Goal: Find specific page/section: Find specific page/section

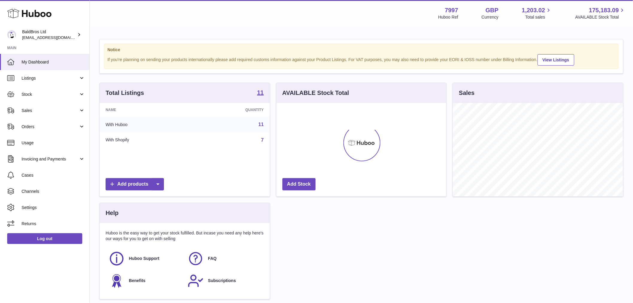
scroll to position [93, 170]
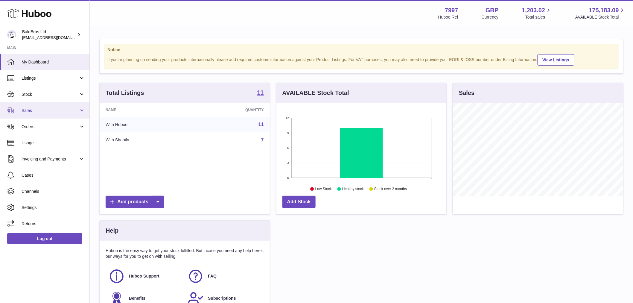
click at [49, 114] on link "Sales" at bounding box center [44, 110] width 89 height 16
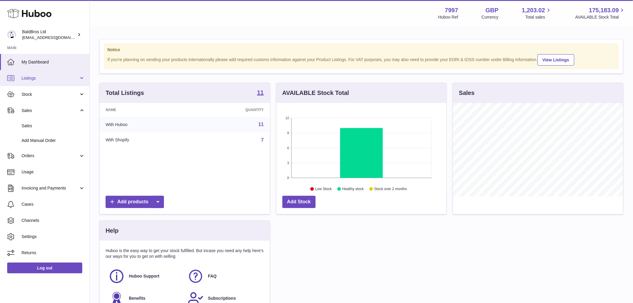
click at [63, 83] on link "Listings" at bounding box center [44, 78] width 89 height 16
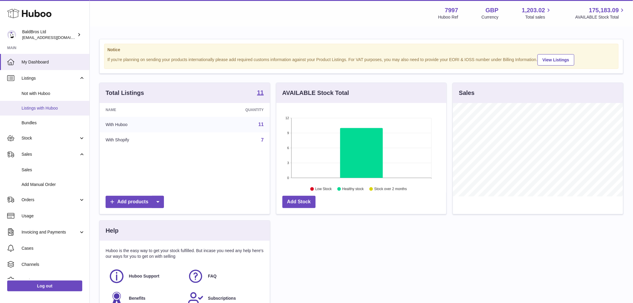
click at [52, 106] on span "Listings with Huboo" at bounding box center [53, 108] width 63 height 6
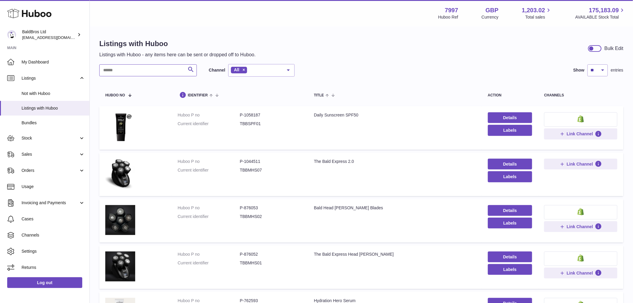
click at [143, 66] on input "text" at bounding box center [148, 70] width 98 height 12
paste input "********"
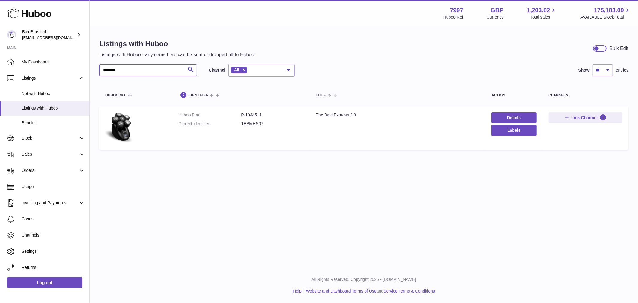
type input "********"
drag, startPoint x: 244, startPoint y: 113, endPoint x: 250, endPoint y: 113, distance: 5.4
click at [244, 113] on dd "P-1044511" at bounding box center [272, 115] width 63 height 6
click at [250, 113] on dd "P-1044511" at bounding box center [272, 115] width 63 height 6
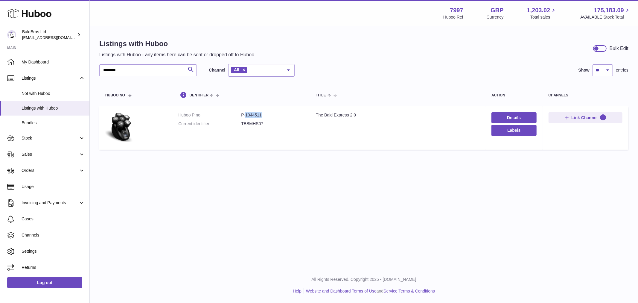
copy dd "1044511"
